Goal: Task Accomplishment & Management: Complete application form

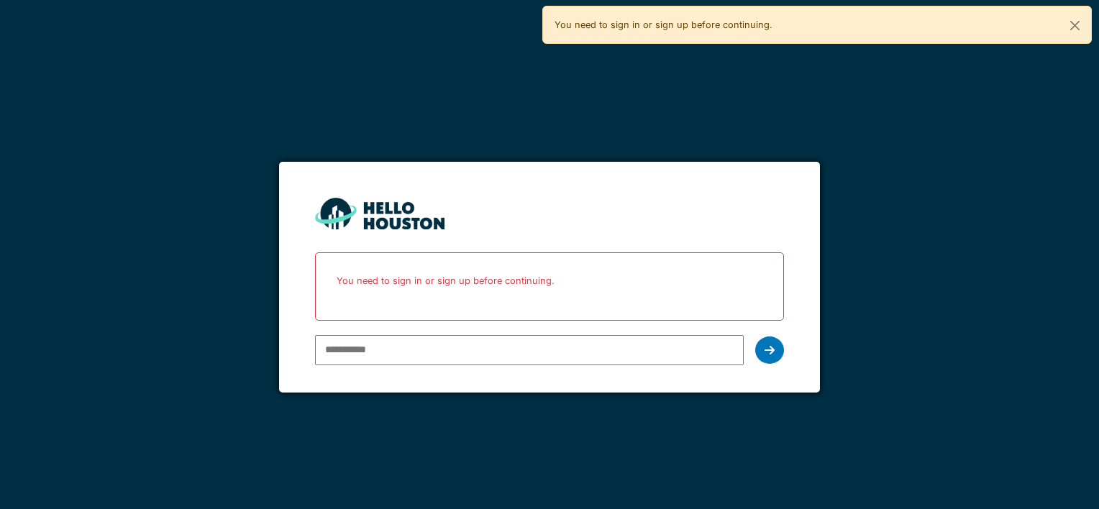
type input "**********"
click at [770, 341] on div at bounding box center [770, 350] width 29 height 27
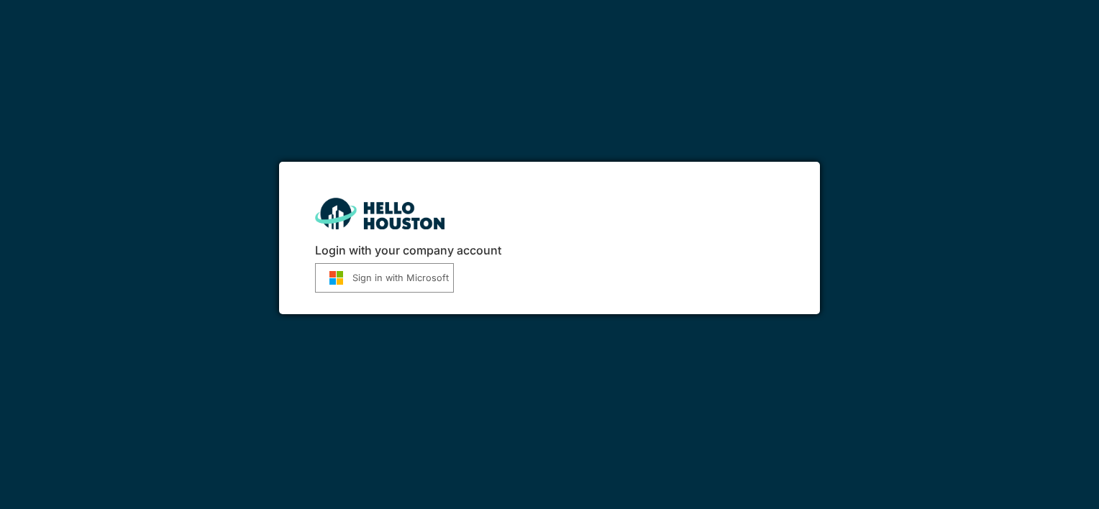
click at [435, 279] on button "Sign in with Microsoft" at bounding box center [384, 278] width 139 height 30
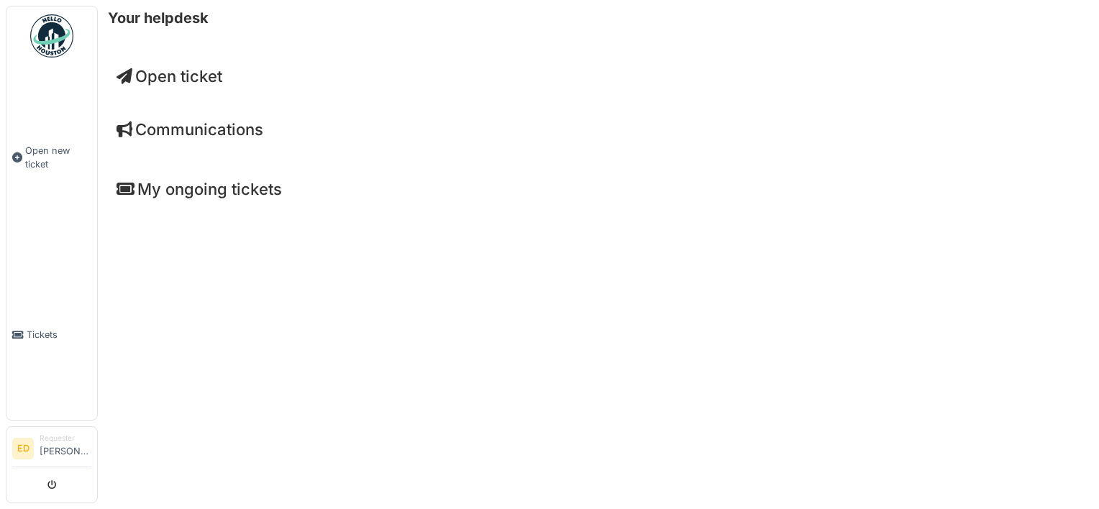
click at [217, 73] on span "Open ticket" at bounding box center [170, 76] width 106 height 19
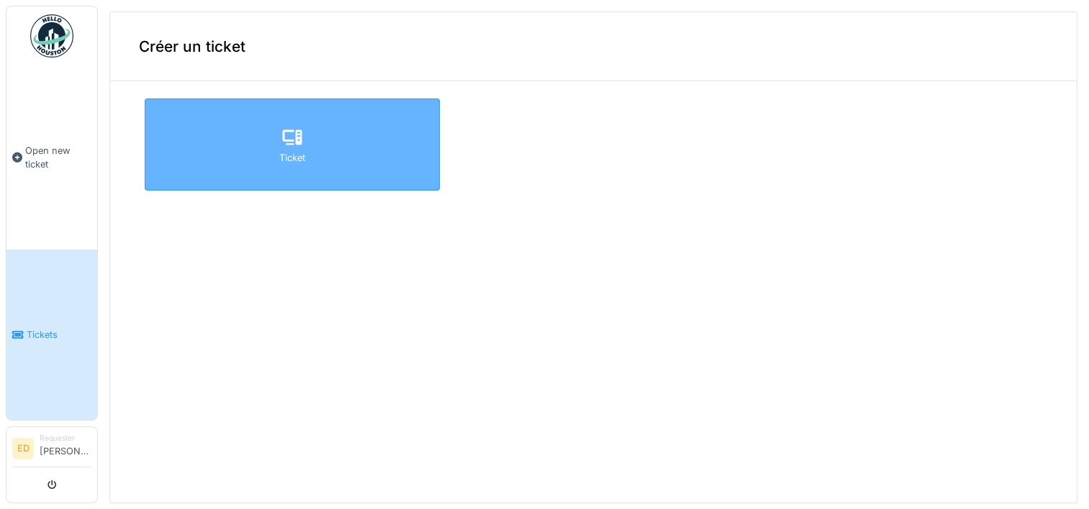
click at [264, 157] on div "Ticket" at bounding box center [292, 145] width 295 height 92
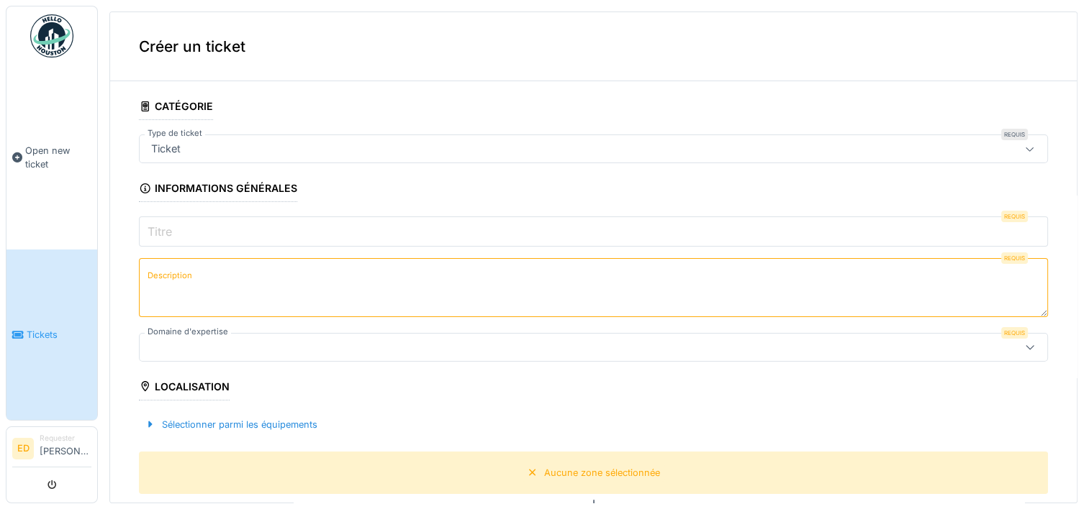
click at [258, 235] on input "Titre" at bounding box center [593, 232] width 909 height 30
